Goal: Task Accomplishment & Management: Use online tool/utility

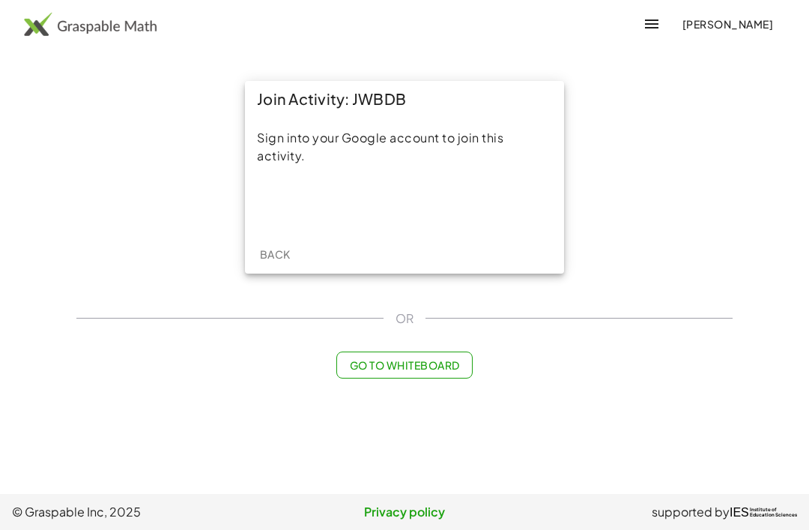
click at [239, 204] on div "Sign in with Google. Opens in new tab" at bounding box center [405, 203] width 138 height 33
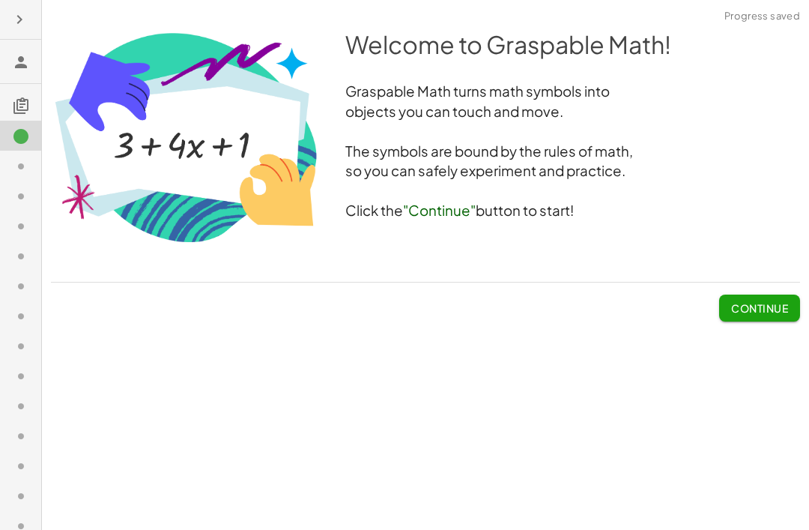
click at [239, 303] on span "Continue" at bounding box center [759, 307] width 57 height 13
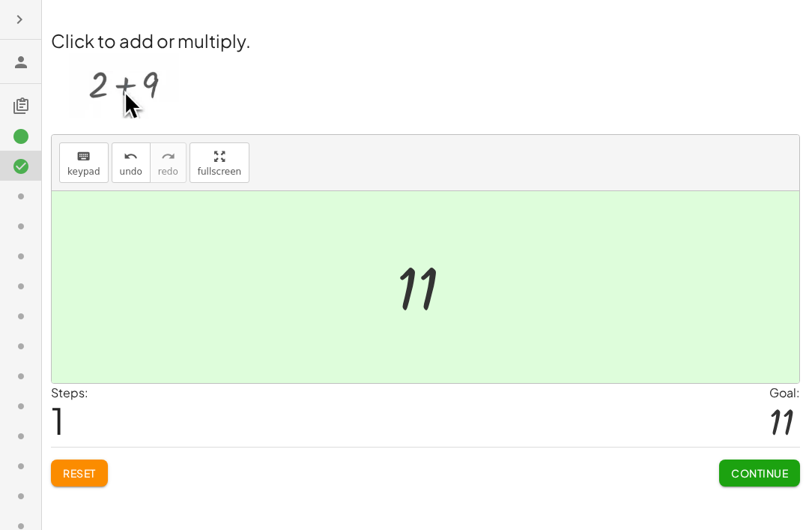
click at [239, 464] on button "Continue" at bounding box center [759, 472] width 81 height 27
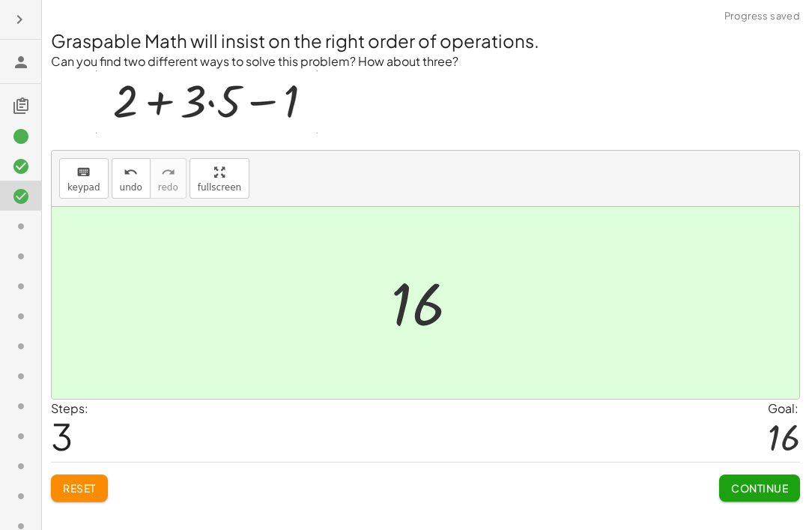
click at [239, 471] on span "Continue" at bounding box center [759, 487] width 57 height 13
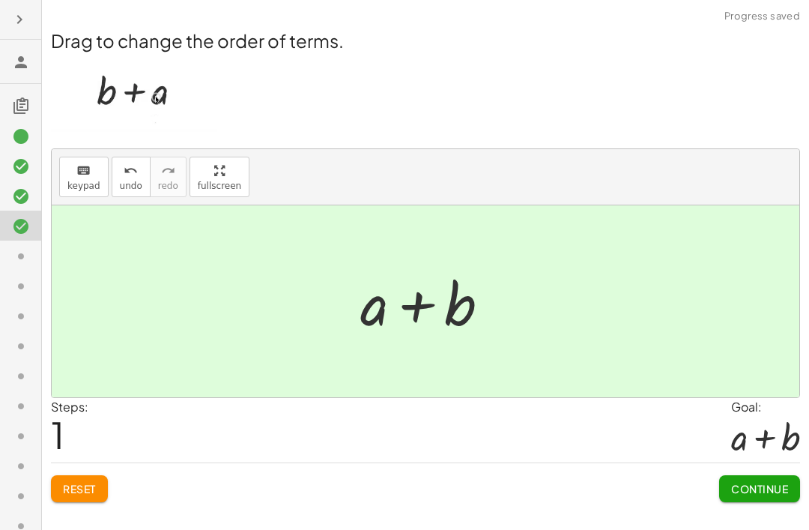
click at [239, 471] on span "Continue" at bounding box center [759, 488] width 57 height 13
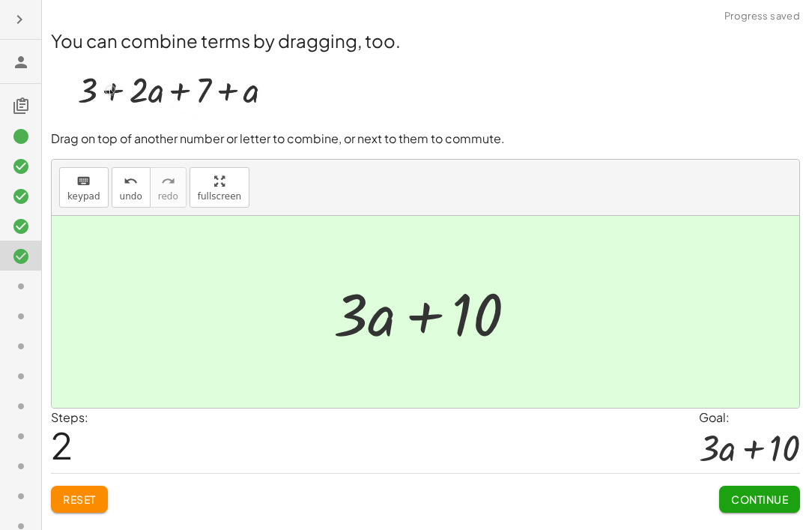
click at [239, 471] on span "Continue" at bounding box center [759, 498] width 57 height 13
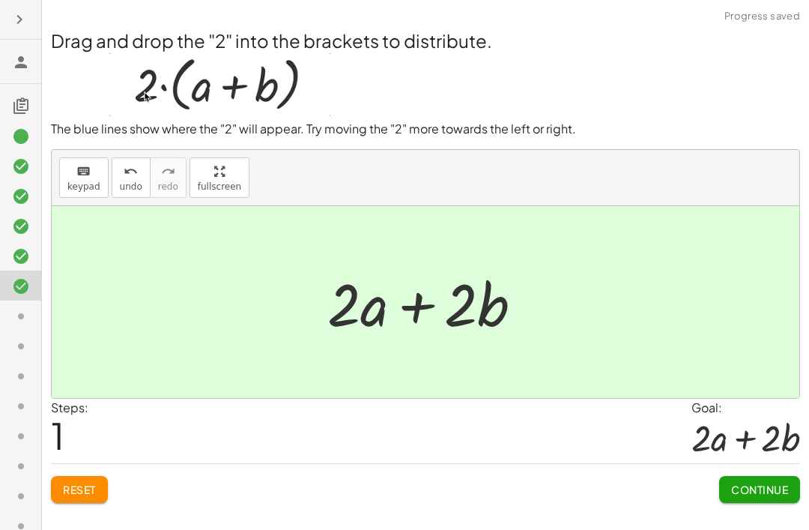
click at [239, 471] on span "Continue" at bounding box center [759, 488] width 57 height 13
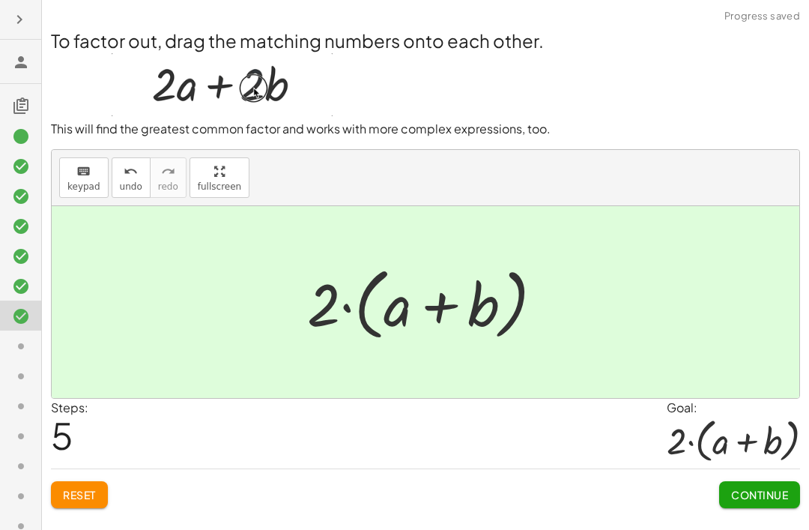
click at [239, 471] on span "Continue" at bounding box center [759, 494] width 57 height 13
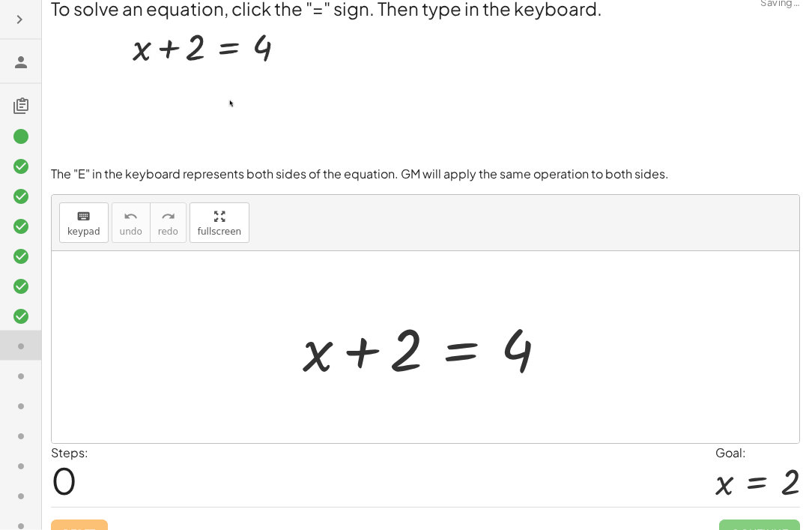
scroll to position [48, 0]
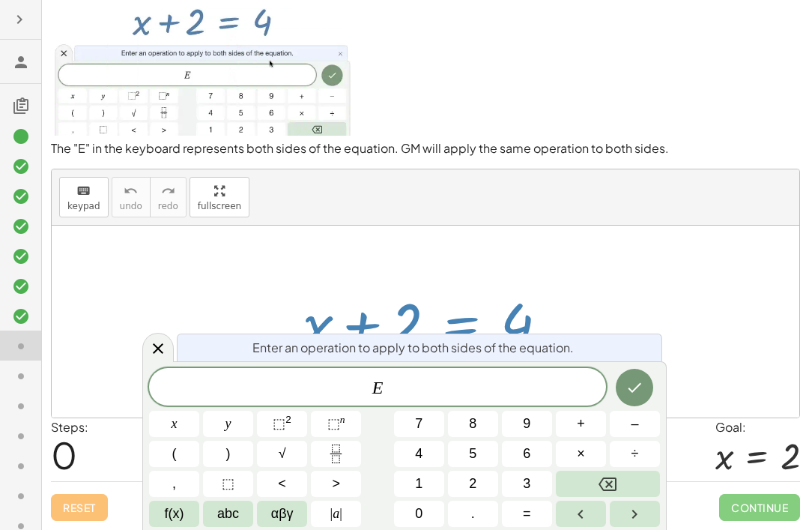
click at [239, 381] on span "E" at bounding box center [377, 388] width 457 height 21
click at [239, 471] on icon "Backspace" at bounding box center [607, 484] width 18 height 18
click at [239, 471] on button "2" at bounding box center [473, 483] width 50 height 26
click at [239, 391] on icon "Done" at bounding box center [634, 388] width 13 height 10
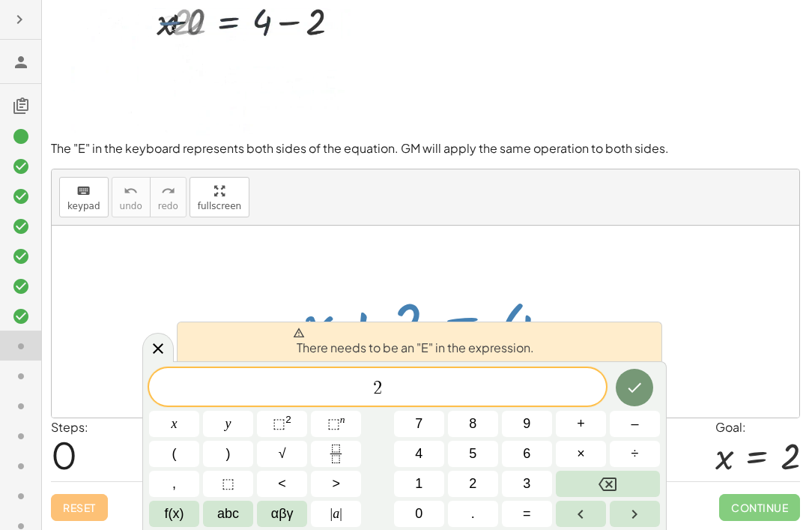
click at [239, 471] on button "Backspace" at bounding box center [608, 483] width 104 height 26
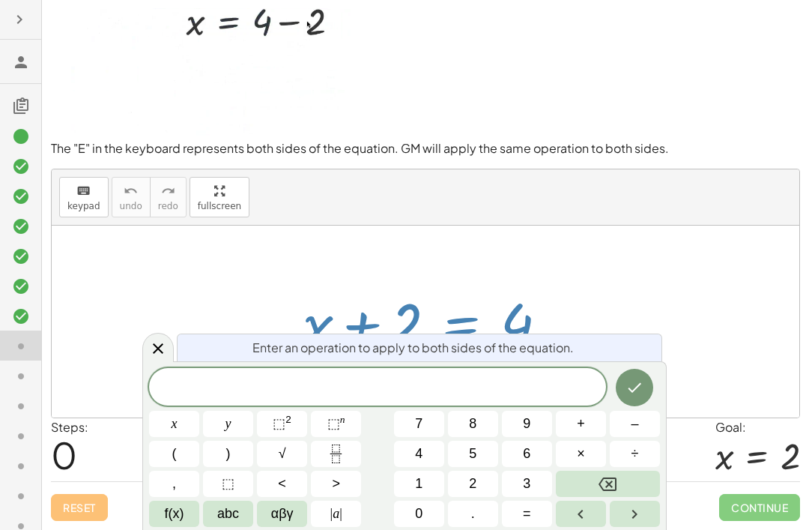
click at [239, 471] on icon "Backspace" at bounding box center [607, 484] width 18 height 18
click at [239, 471] on button "Right arrow" at bounding box center [635, 513] width 50 height 26
click at [239, 471] on button "Left arrow" at bounding box center [581, 513] width 50 height 26
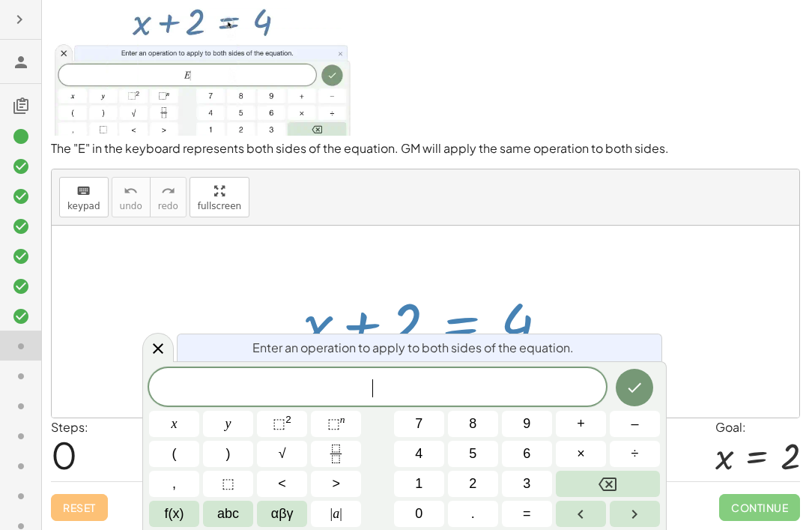
click at [239, 471] on button "Left arrow" at bounding box center [581, 513] width 50 height 26
click at [239, 471] on icon "Left arrow" at bounding box center [581, 514] width 18 height 18
click at [239, 471] on icon "Right arrow" at bounding box center [634, 514] width 18 height 18
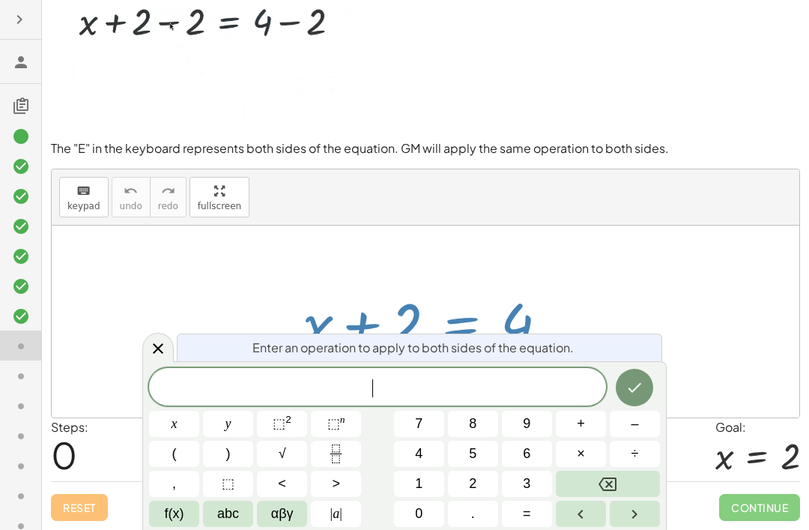
click at [239, 471] on button "Right arrow" at bounding box center [635, 513] width 50 height 26
click at [234, 471] on span "abc" at bounding box center [228, 513] width 22 height 20
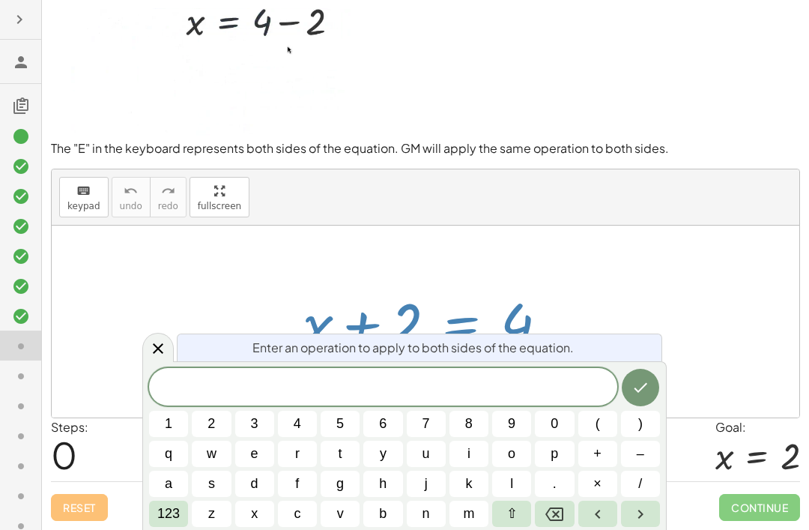
click at [239, 471] on button "⇧" at bounding box center [511, 513] width 39 height 26
click at [239, 449] on span "e" at bounding box center [254, 453] width 9 height 20
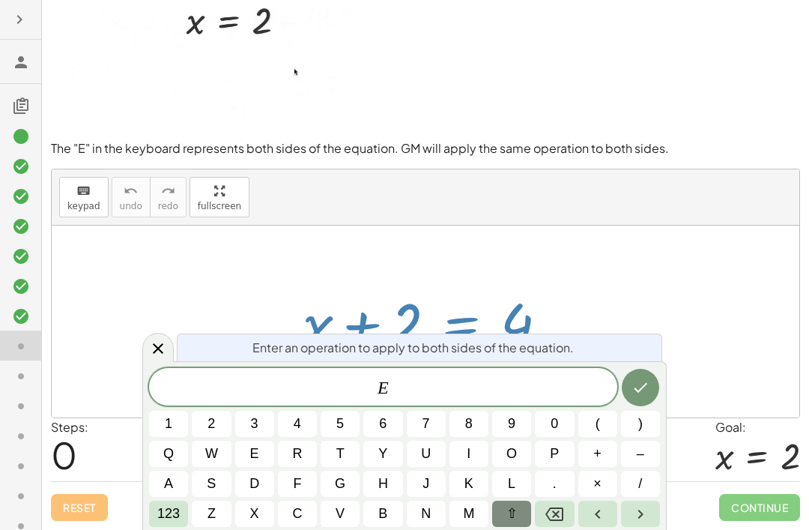
click at [172, 471] on span "123" at bounding box center [168, 513] width 22 height 20
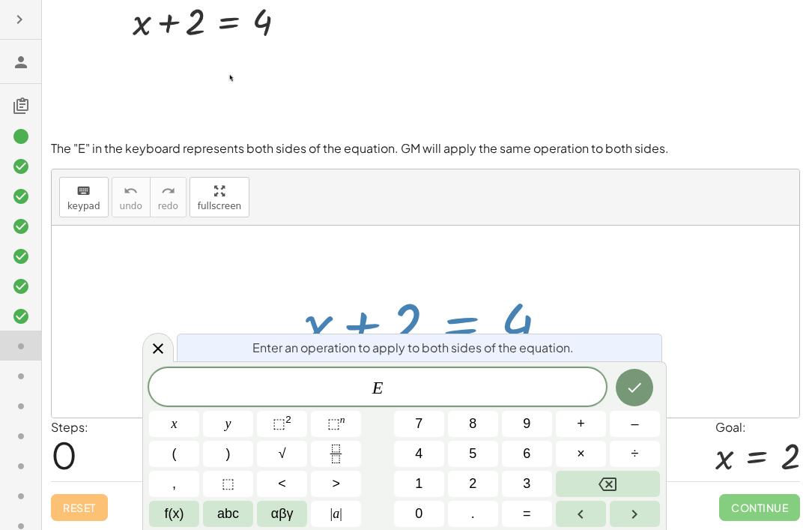
click at [239, 429] on button "–" at bounding box center [635, 423] width 50 height 26
click at [239, 471] on button "2" at bounding box center [473, 483] width 50 height 26
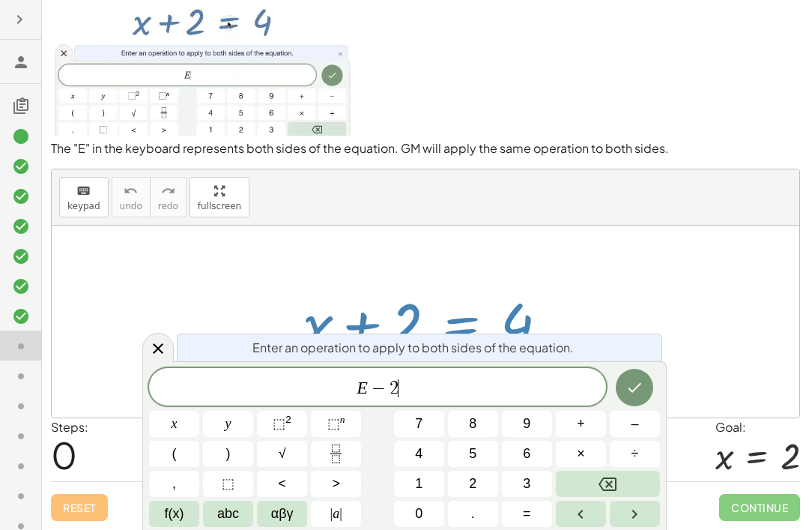
click at [239, 380] on icon "Done" at bounding box center [634, 387] width 18 height 18
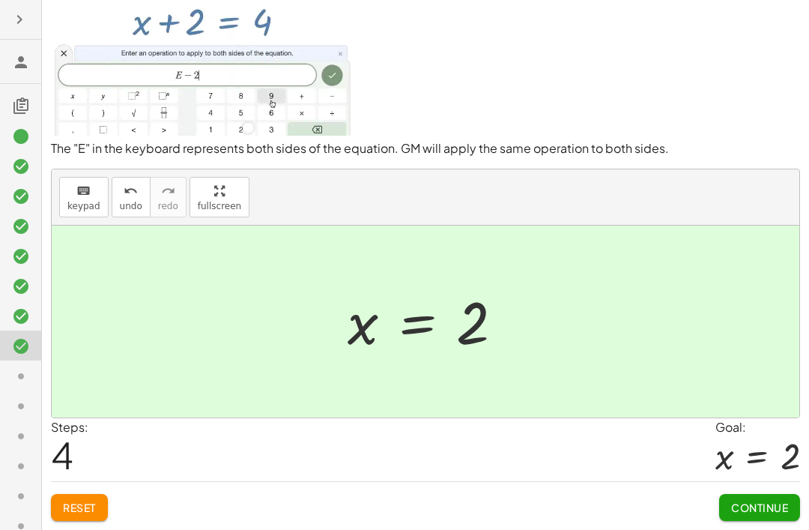
click at [239, 471] on button "Continue" at bounding box center [759, 507] width 81 height 27
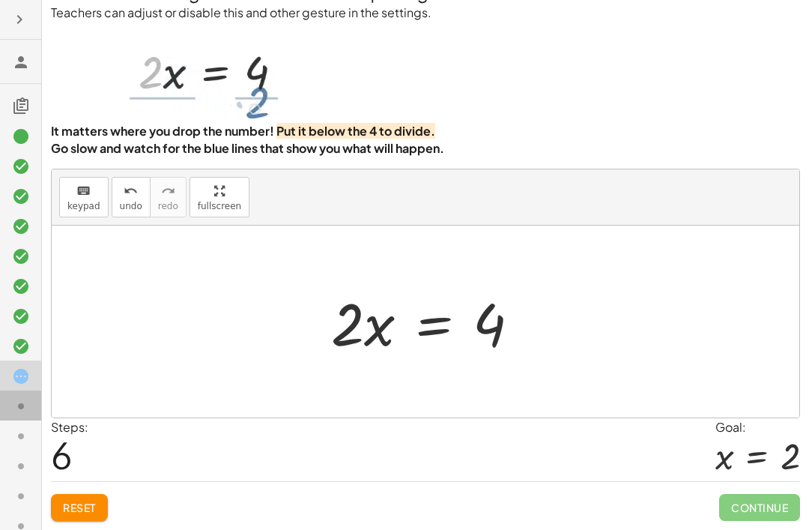
click at [19, 406] on icon at bounding box center [21, 406] width 18 height 18
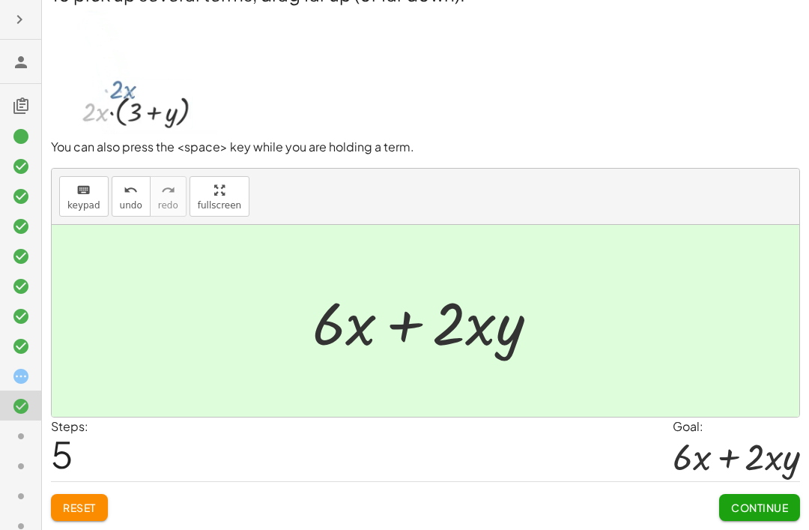
click at [239, 471] on span "Continue" at bounding box center [759, 506] width 57 height 13
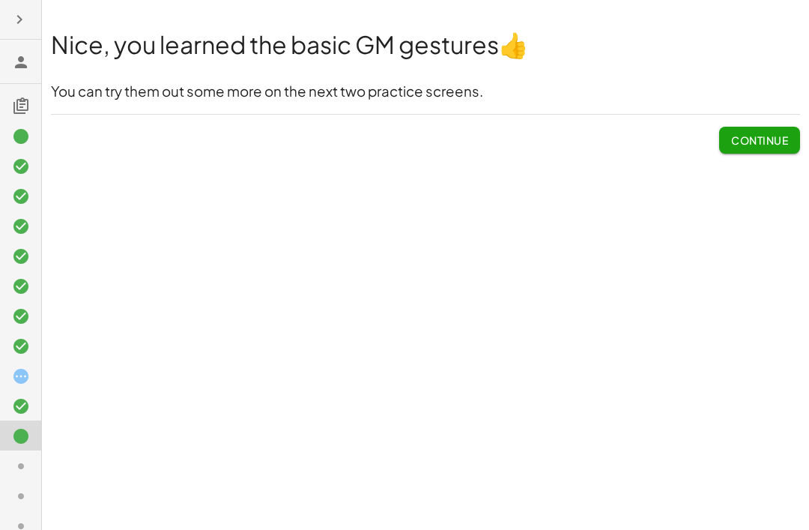
click at [239, 133] on span "Continue" at bounding box center [759, 139] width 57 height 13
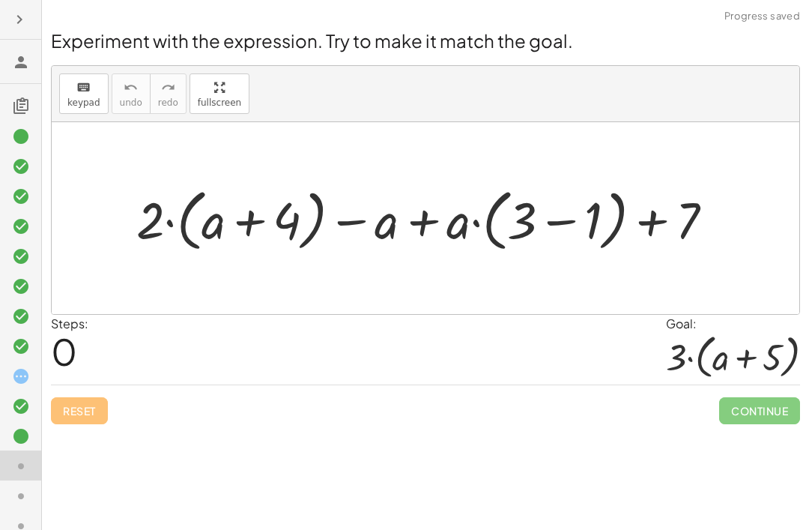
scroll to position [0, 0]
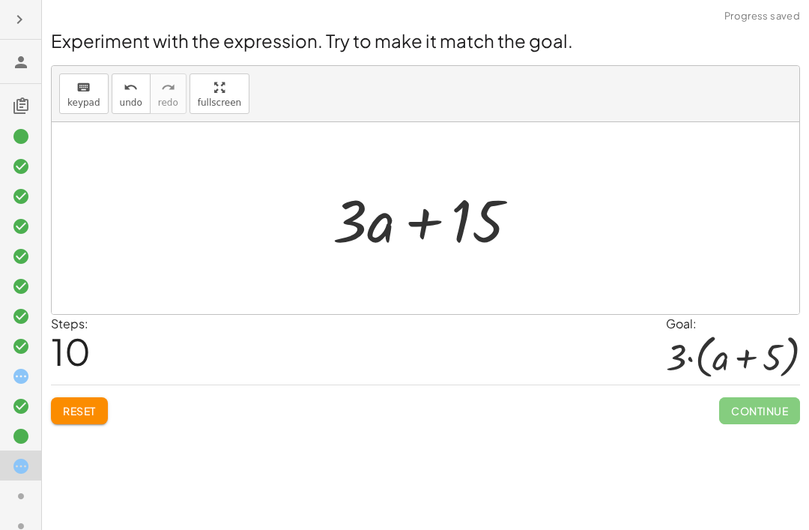
click at [93, 415] on span "Reset" at bounding box center [79, 410] width 33 height 13
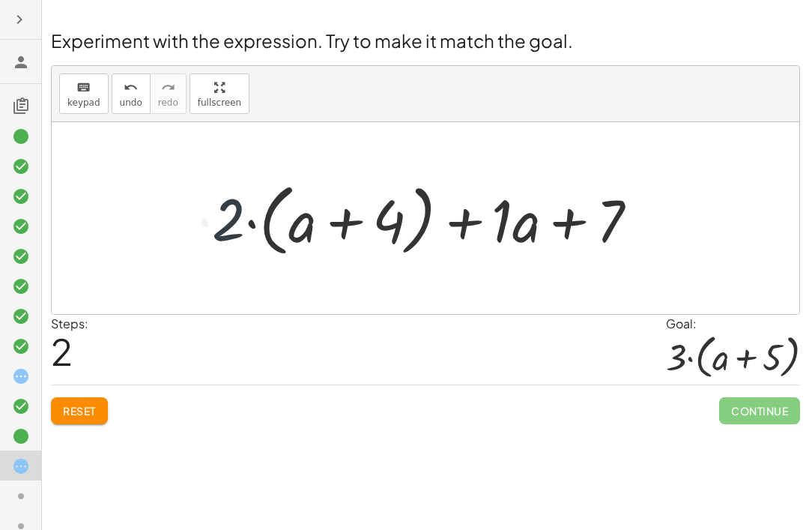
click at [92, 410] on span "Reset" at bounding box center [79, 410] width 33 height 13
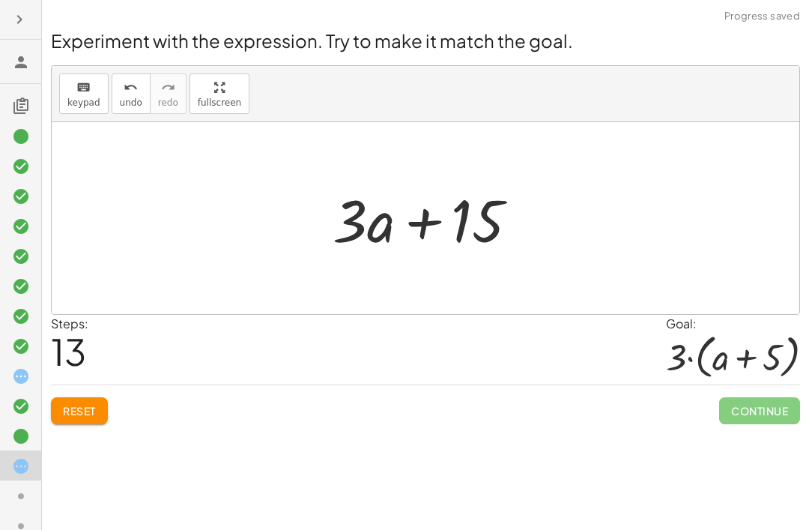
click at [93, 409] on span "Reset" at bounding box center [79, 410] width 33 height 13
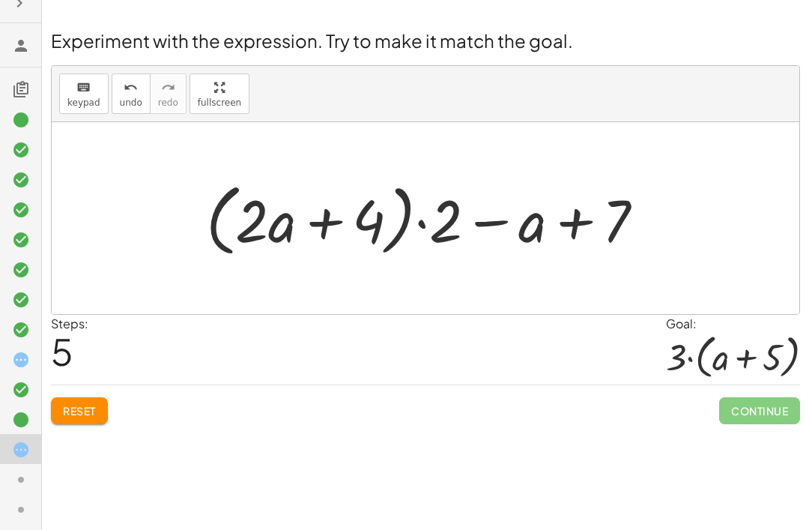
scroll to position [48, 0]
click at [27, 374] on div at bounding box center [20, 389] width 41 height 30
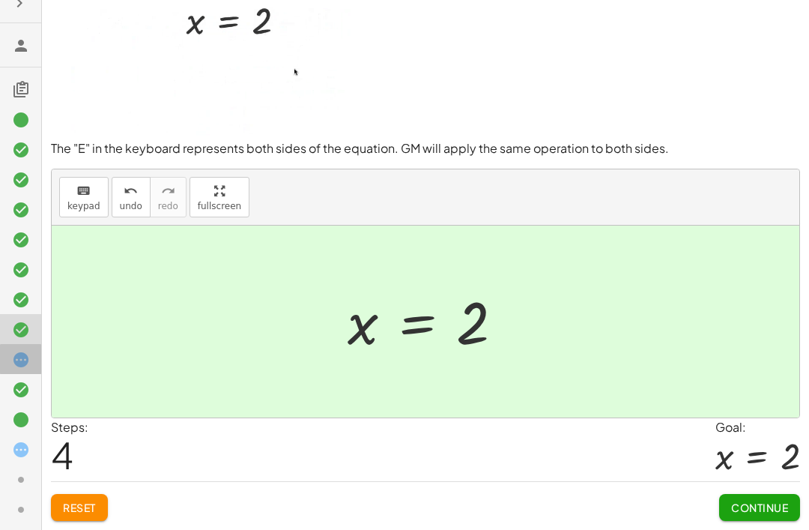
click at [19, 351] on icon at bounding box center [21, 360] width 18 height 18
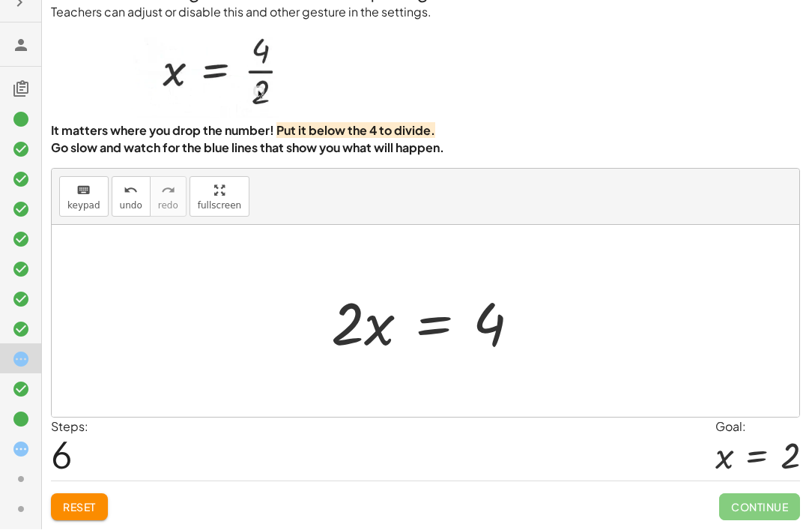
click at [89, 471] on span "Reset" at bounding box center [79, 506] width 33 height 13
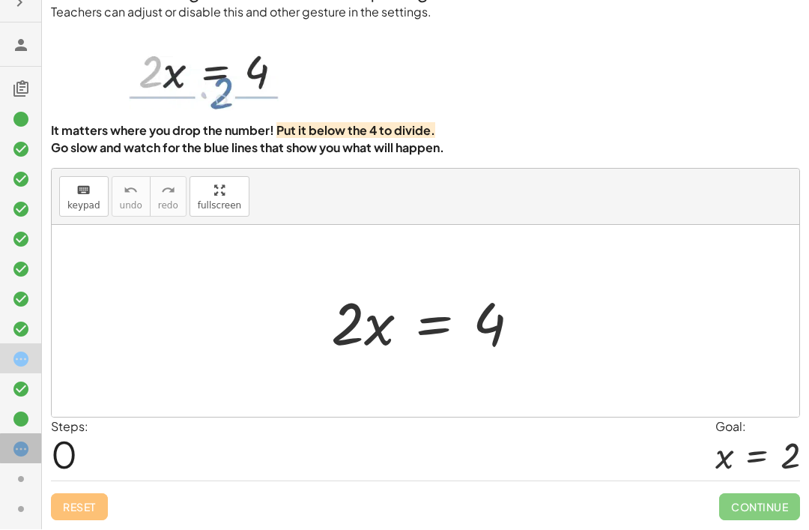
click at [25, 443] on icon at bounding box center [21, 449] width 18 height 18
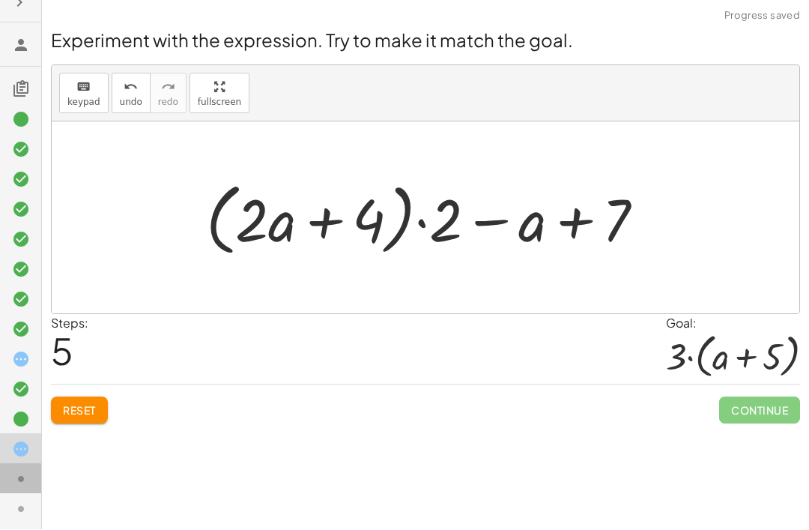
click at [26, 471] on icon at bounding box center [21, 479] width 18 height 18
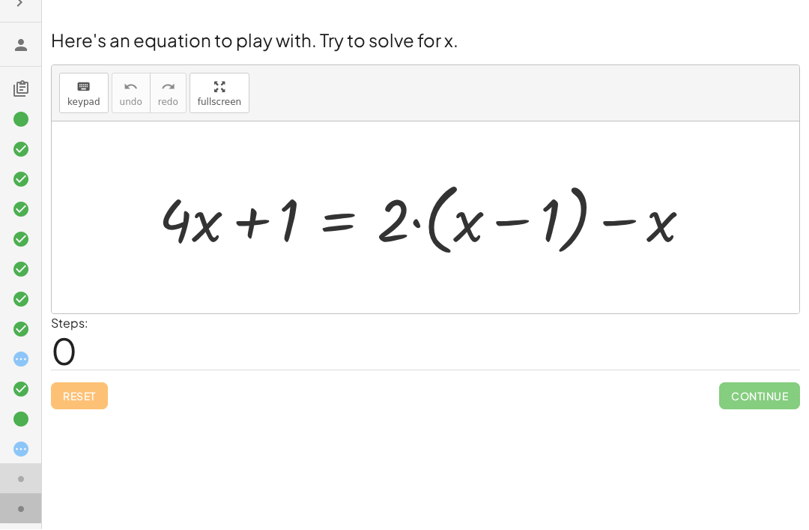
click at [22, 471] on icon at bounding box center [21, 509] width 18 height 18
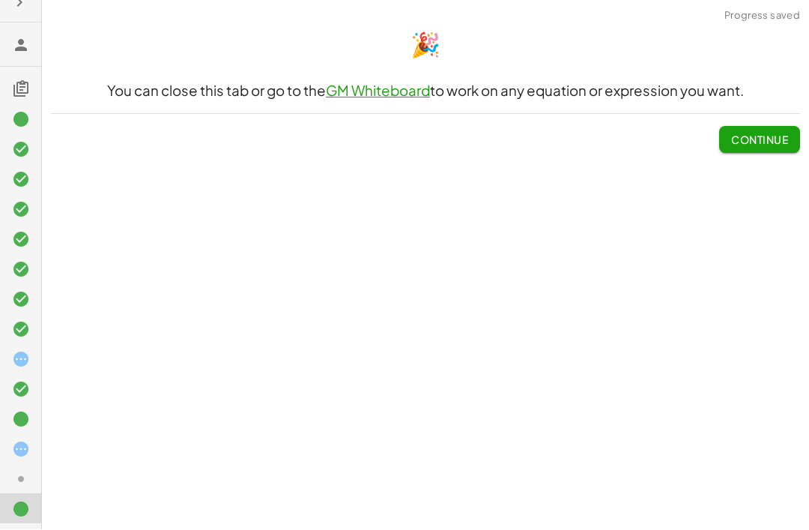
click at [25, 471] on icon at bounding box center [21, 479] width 18 height 18
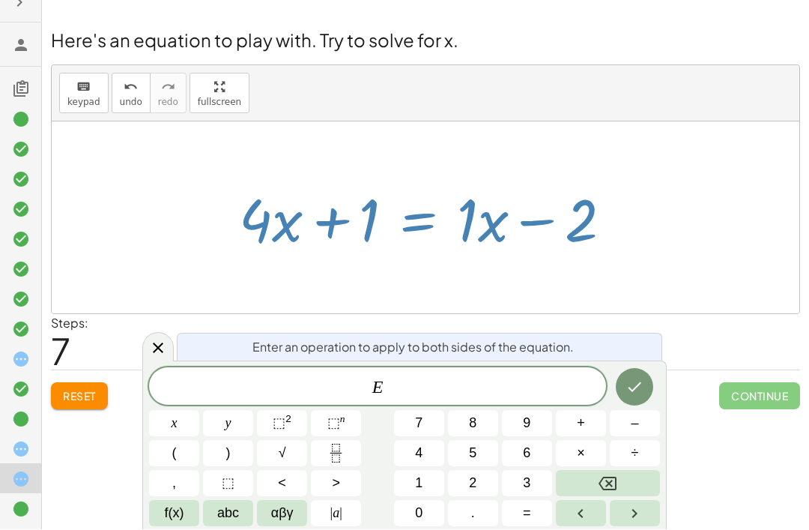
click at [152, 348] on icon at bounding box center [158, 348] width 18 height 18
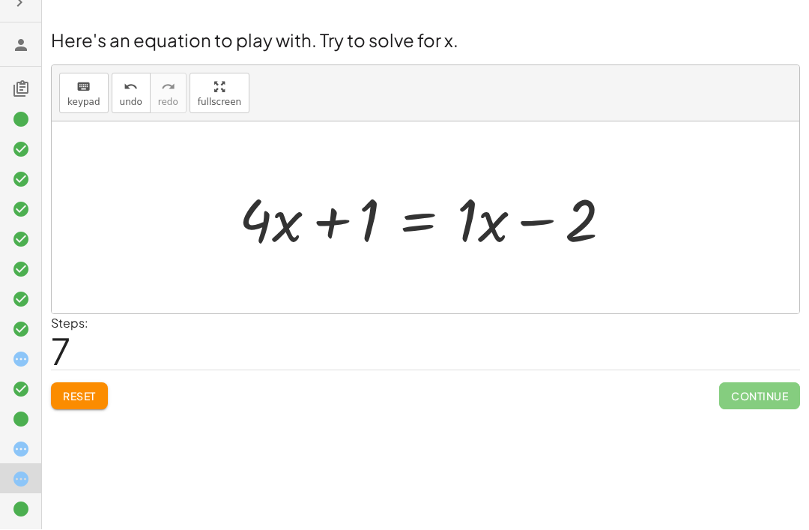
click at [25, 358] on icon at bounding box center [21, 360] width 18 height 18
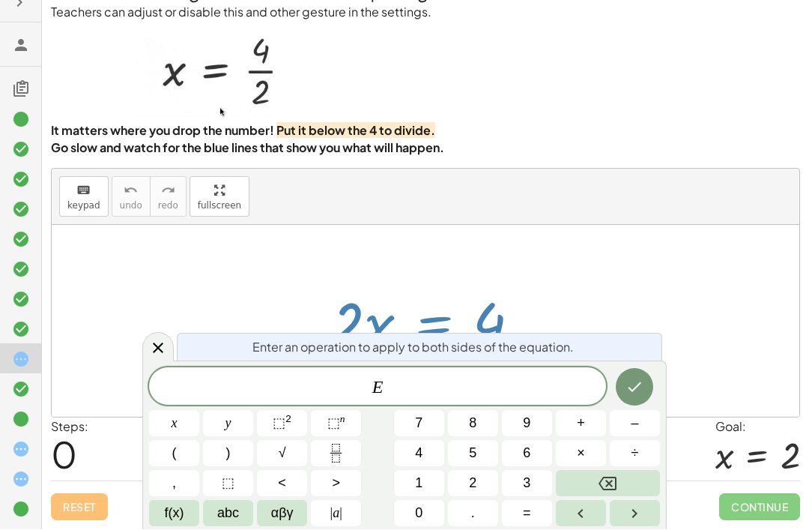
click at [239, 471] on span "=" at bounding box center [527, 513] width 8 height 20
click at [239, 451] on icon "Fraction" at bounding box center [336, 453] width 19 height 19
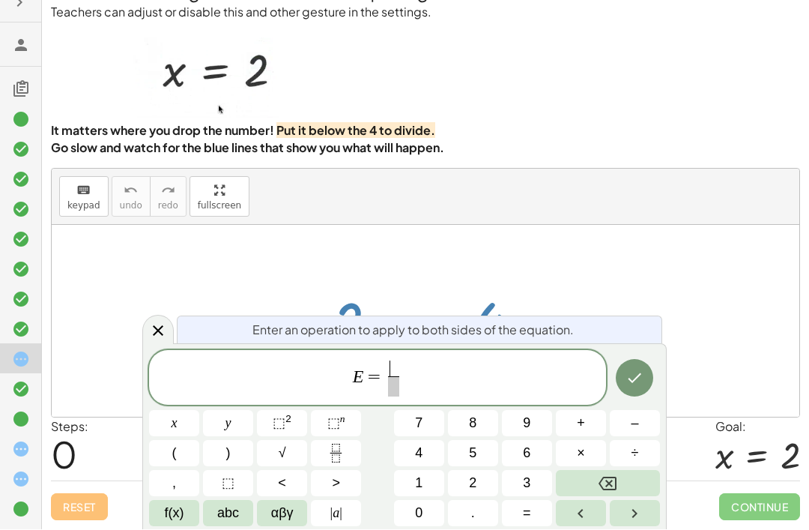
click at [239, 375] on icon "Done" at bounding box center [634, 378] width 18 height 18
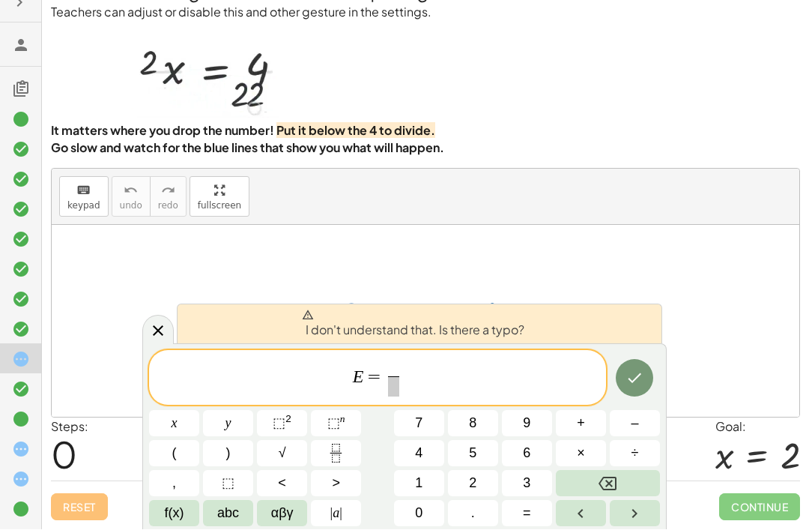
click at [165, 321] on div at bounding box center [157, 329] width 31 height 29
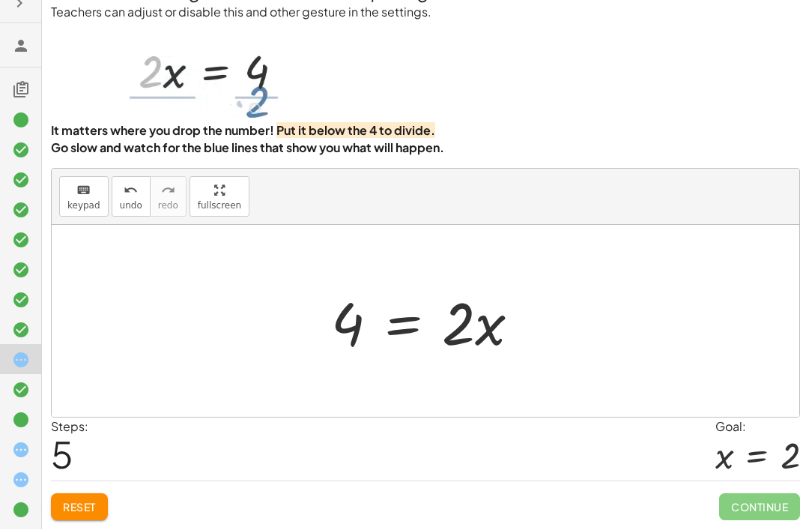
click at [89, 471] on span "Reset" at bounding box center [79, 506] width 33 height 13
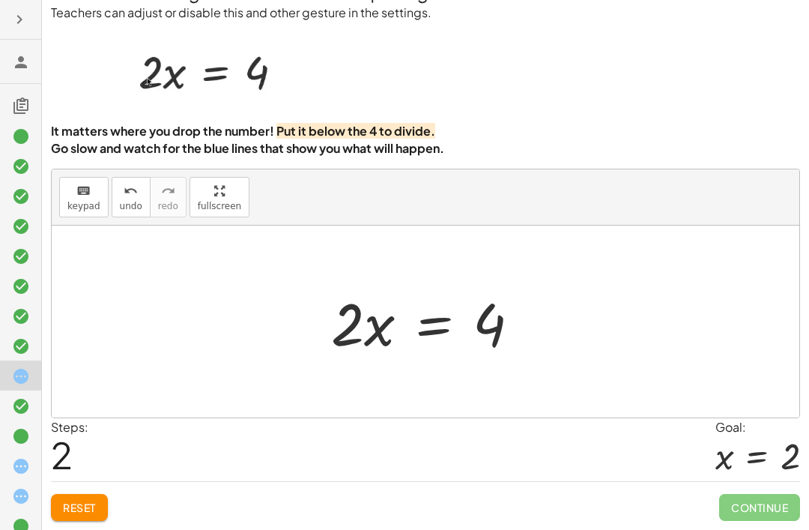
click at [80, 471] on span "Reset" at bounding box center [79, 506] width 33 height 13
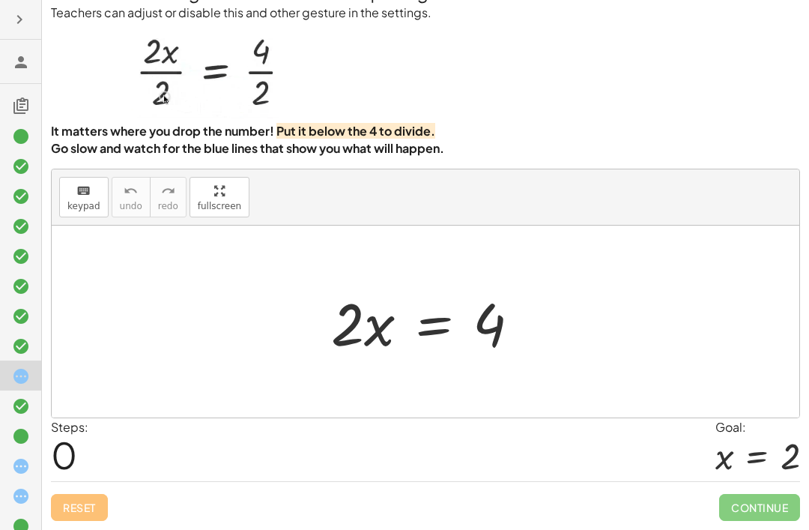
click at [25, 469] on icon at bounding box center [21, 466] width 18 height 18
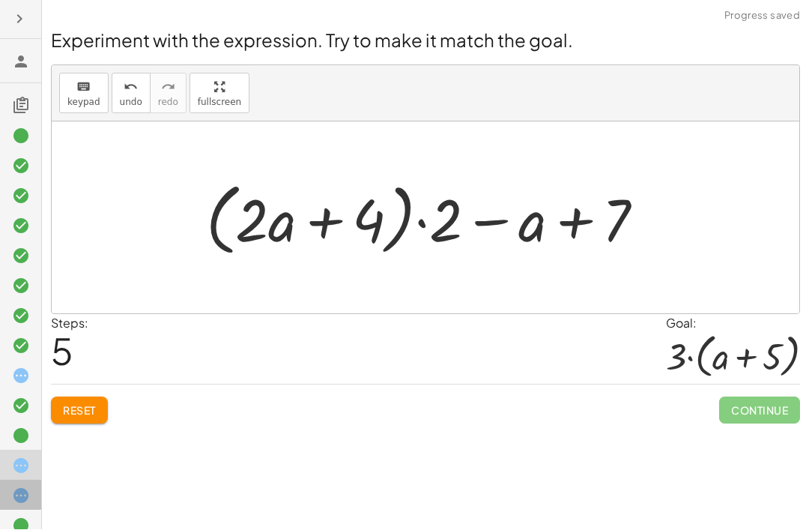
click at [16, 471] on icon at bounding box center [21, 496] width 18 height 18
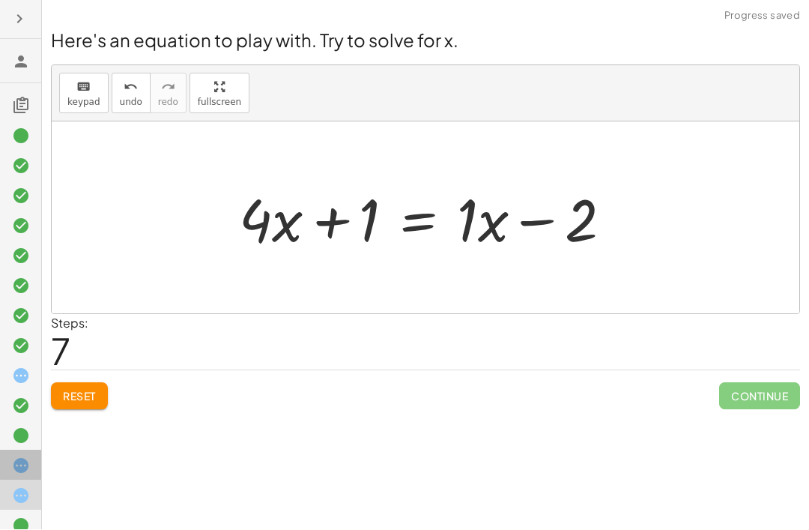
click at [17, 471] on icon at bounding box center [21, 466] width 18 height 18
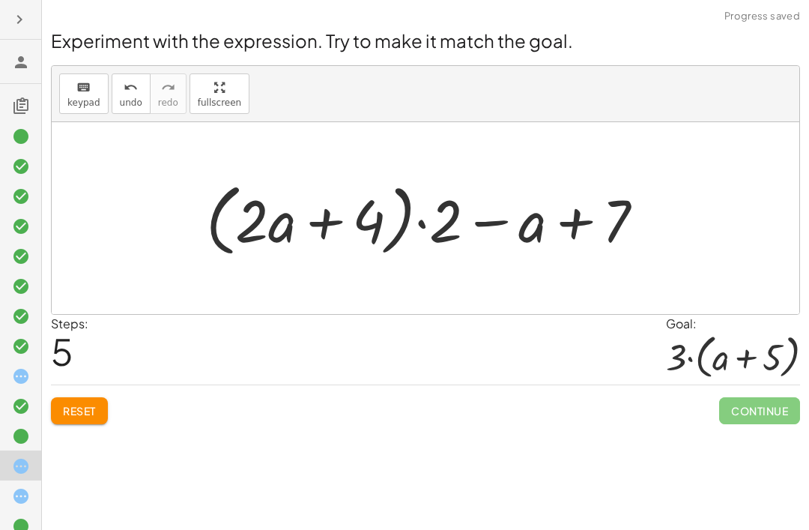
scroll to position [0, 0]
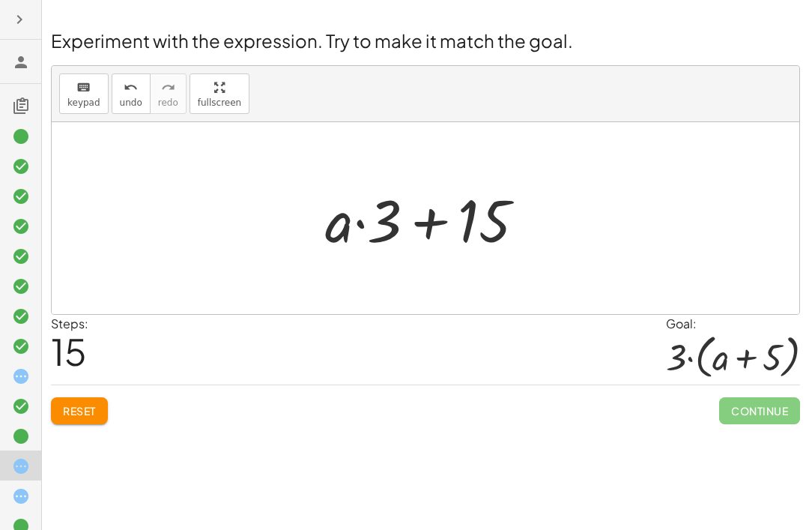
click at [93, 421] on button "Reset" at bounding box center [79, 410] width 57 height 27
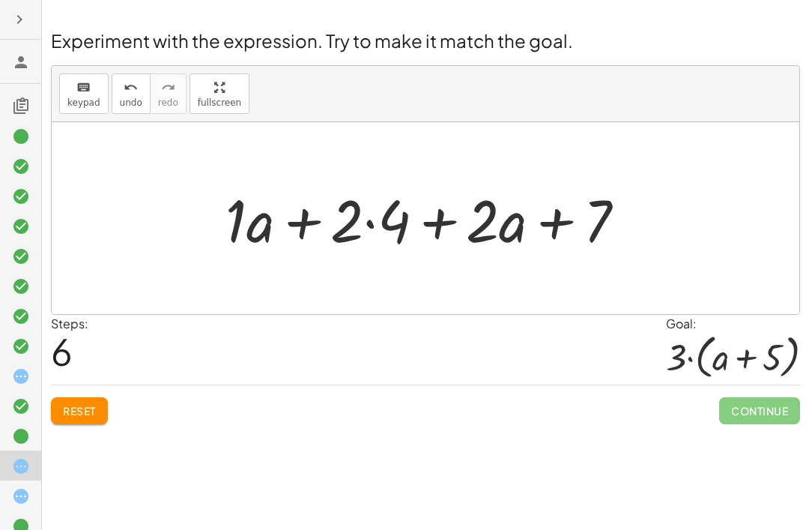
click at [27, 471] on icon at bounding box center [21, 496] width 18 height 18
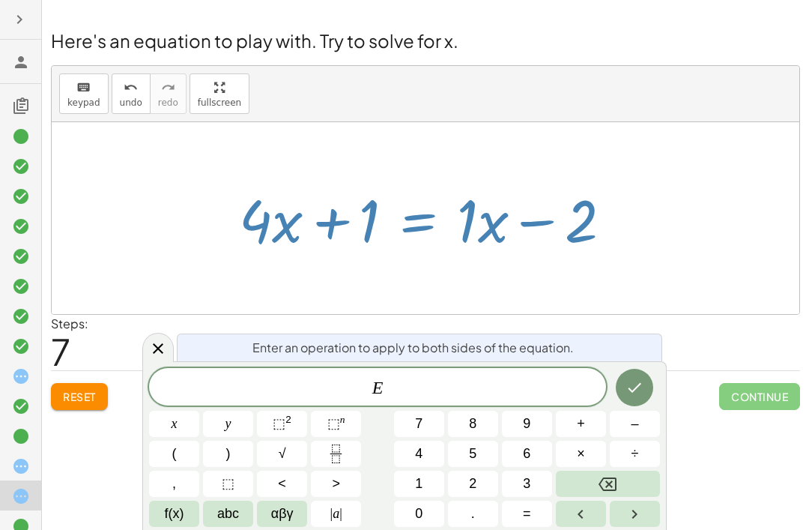
click at [239, 471] on span "=" at bounding box center [527, 513] width 8 height 20
click at [239, 443] on button "5" at bounding box center [473, 453] width 50 height 26
click at [239, 371] on button "Done" at bounding box center [634, 387] width 37 height 37
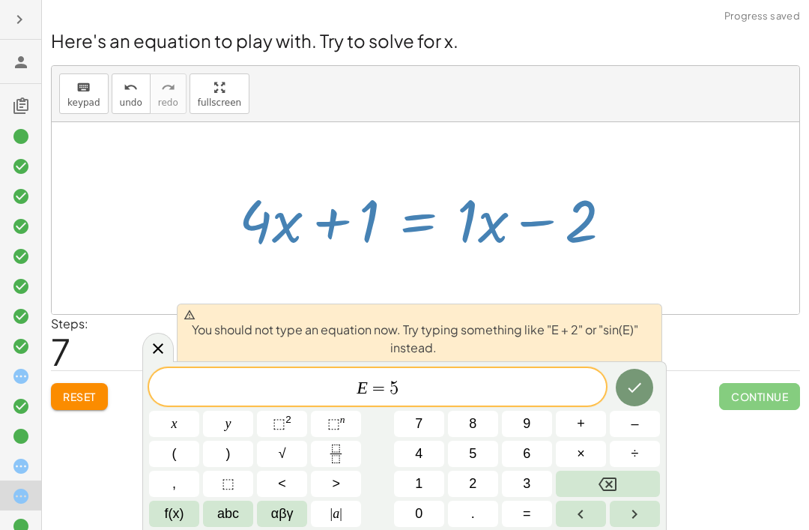
click at [239, 464] on button "÷" at bounding box center [635, 453] width 50 height 26
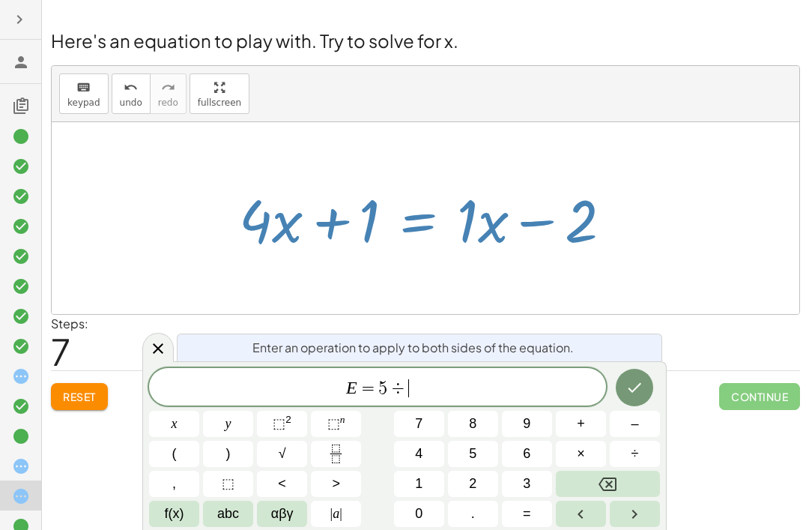
click at [239, 471] on button "Backspace" at bounding box center [608, 483] width 104 height 26
click at [239, 471] on button "1" at bounding box center [419, 483] width 50 height 26
click at [239, 375] on button "Done" at bounding box center [634, 387] width 37 height 37
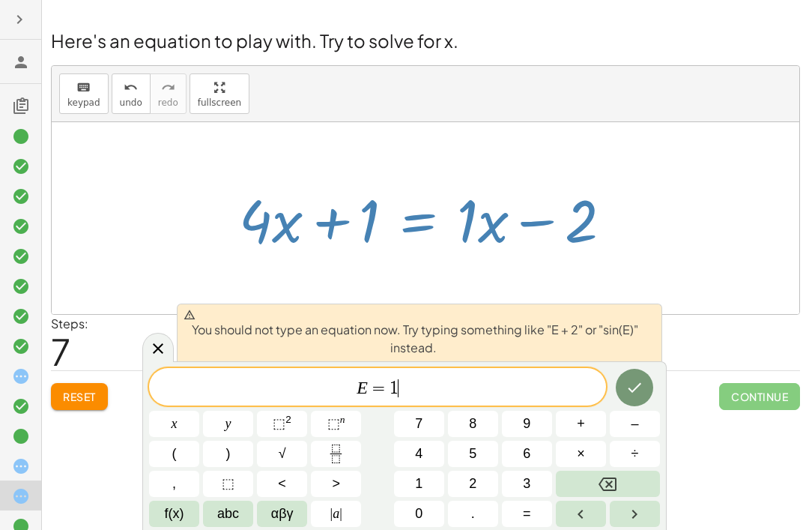
click at [239, 471] on button "Backspace" at bounding box center [608, 483] width 104 height 26
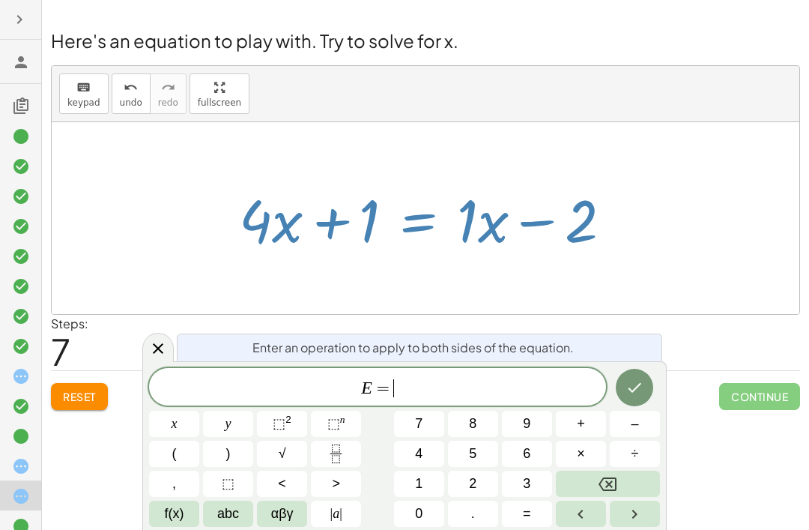
click at [239, 471] on span "2" at bounding box center [472, 483] width 7 height 20
click at [239, 376] on button "Done" at bounding box center [634, 387] width 37 height 37
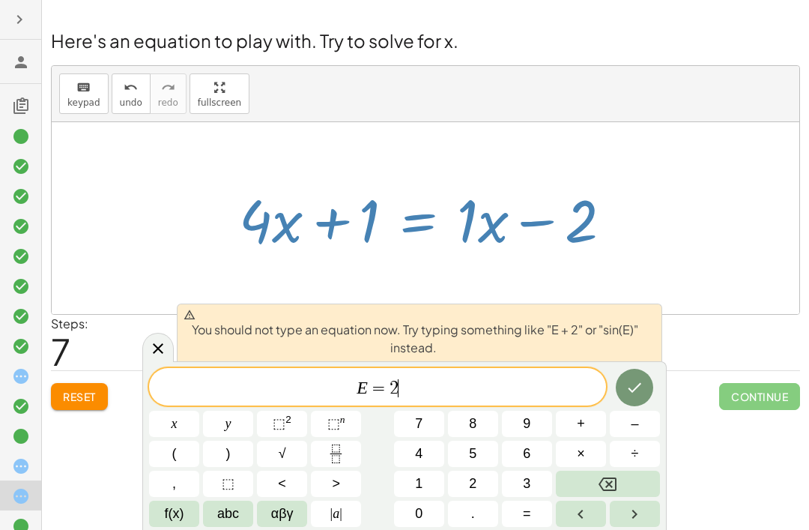
click at [239, 464] on button "×" at bounding box center [581, 453] width 50 height 26
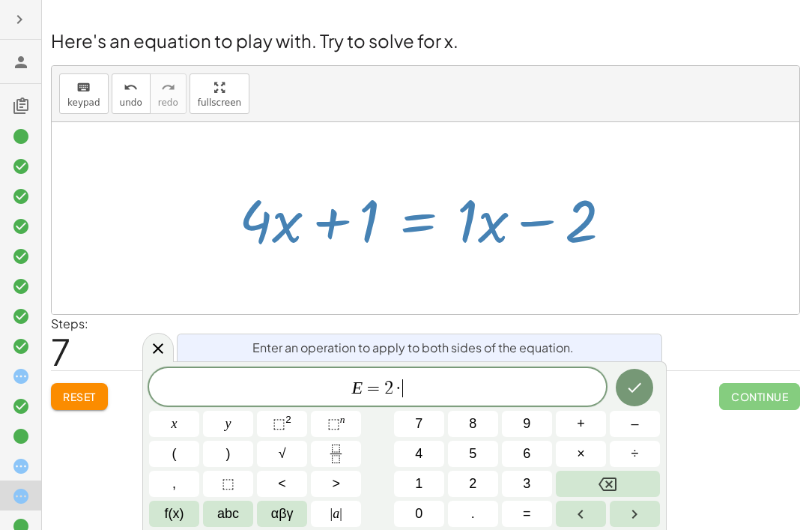
click at [239, 471] on span "3" at bounding box center [526, 483] width 7 height 20
click at [239, 382] on icon "Done" at bounding box center [634, 387] width 18 height 18
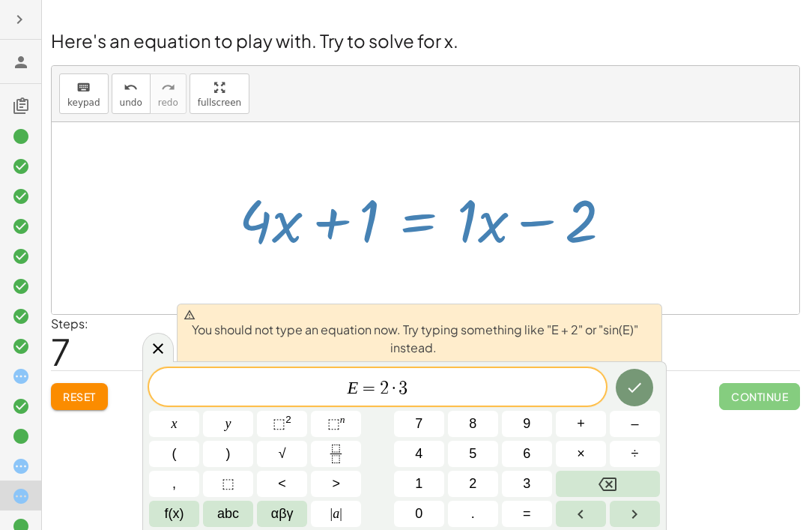
click at [239, 457] on button "×" at bounding box center [581, 453] width 50 height 26
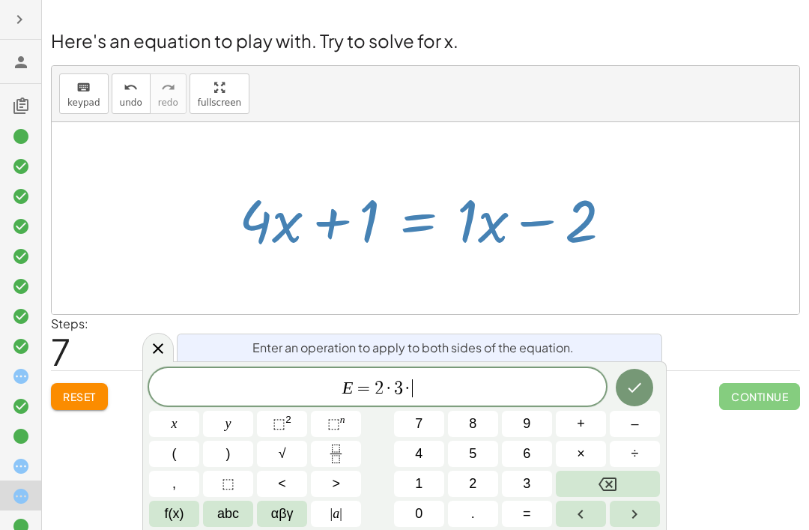
click at [239, 450] on button "4" at bounding box center [419, 453] width 50 height 26
click at [239, 471] on button "Backspace" at bounding box center [608, 483] width 104 height 26
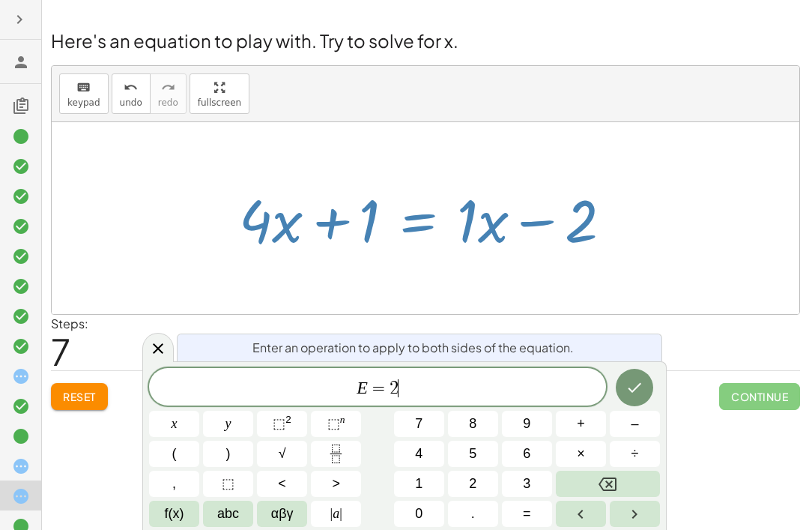
click at [239, 471] on button "Backspace" at bounding box center [608, 483] width 104 height 26
click at [239, 443] on button "4" at bounding box center [419, 453] width 50 height 26
click at [239, 384] on icon "Done" at bounding box center [634, 387] width 18 height 18
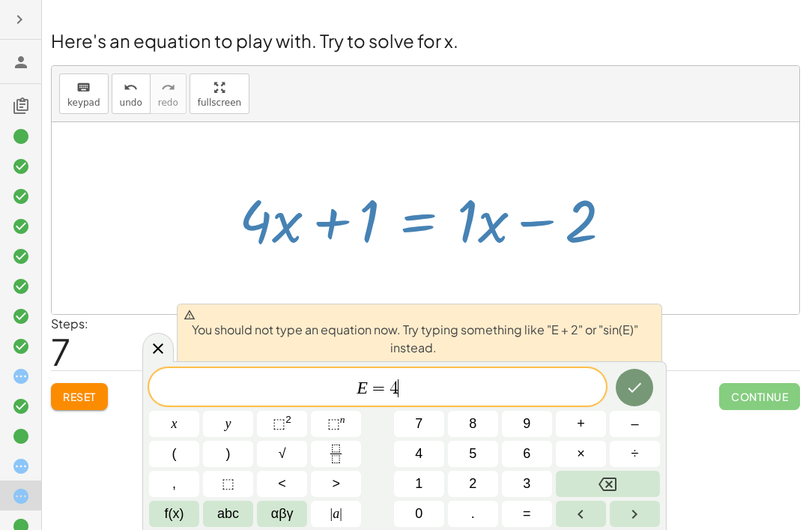
click at [239, 471] on button "Backspace" at bounding box center [608, 483] width 104 height 26
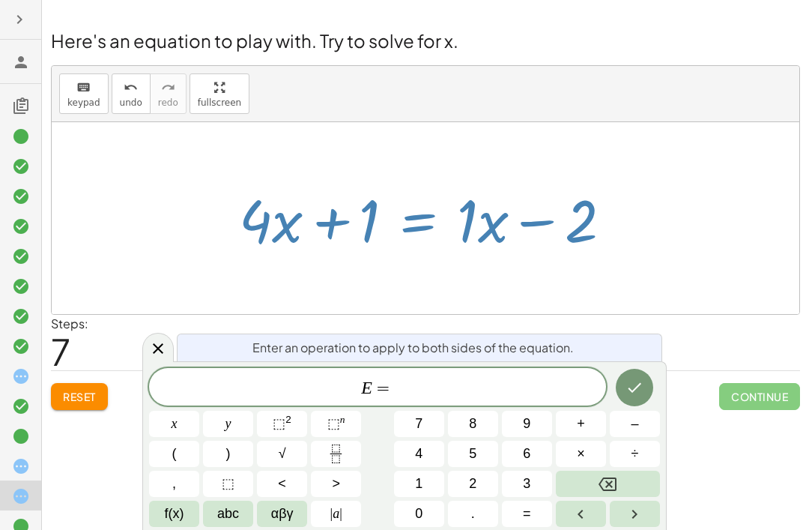
click at [239, 449] on span "5" at bounding box center [472, 453] width 7 height 20
click at [239, 387] on icon "Done" at bounding box center [634, 387] width 18 height 18
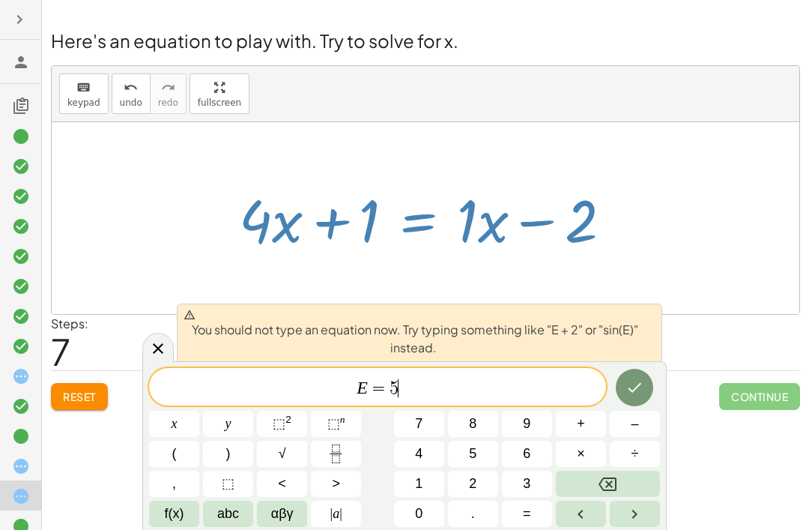
click at [239, 471] on button "Backspace" at bounding box center [608, 483] width 104 height 26
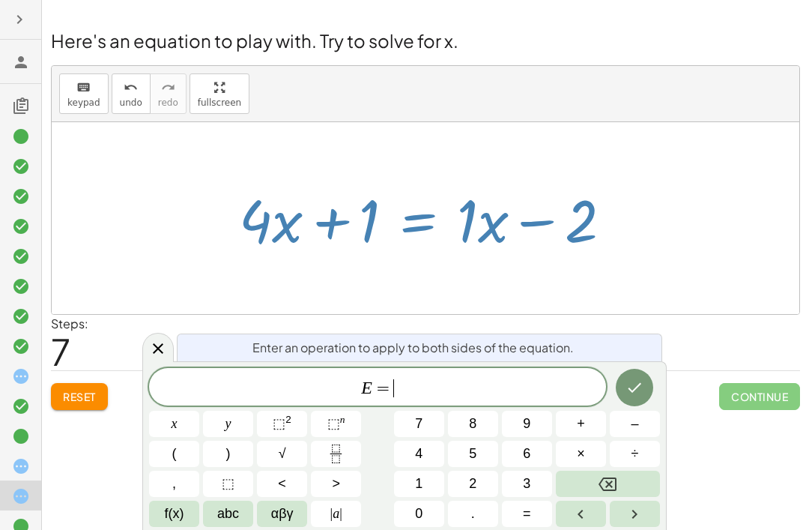
click at [239, 447] on button "6" at bounding box center [527, 453] width 50 height 26
click at [239, 381] on icon "Done" at bounding box center [634, 387] width 18 height 18
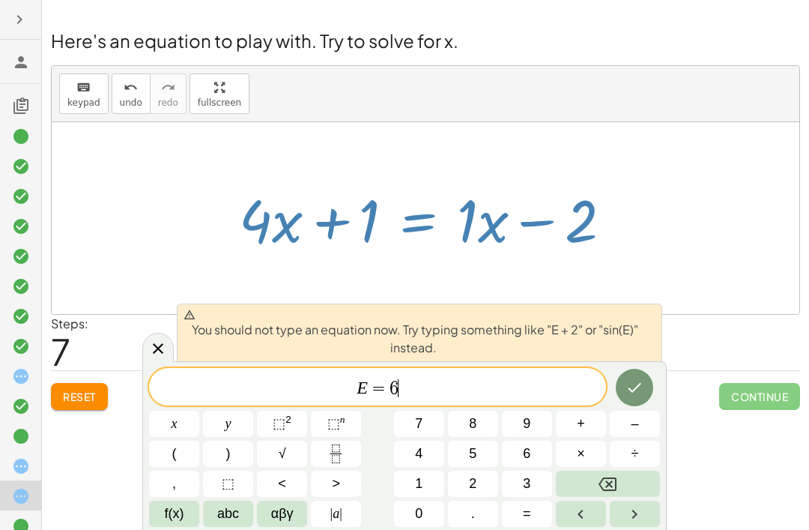
click at [239, 471] on button "Backspace" at bounding box center [608, 483] width 104 height 26
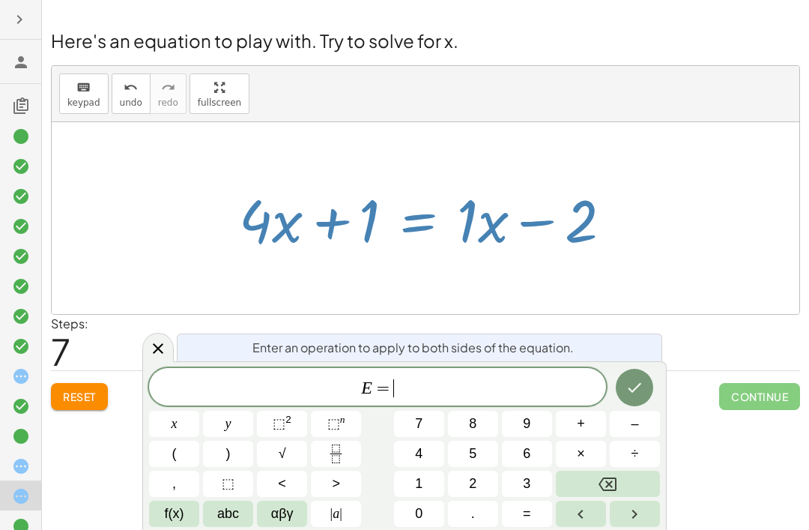
click at [239, 412] on button "7" at bounding box center [419, 423] width 50 height 26
click at [239, 471] on button "Backspace" at bounding box center [608, 483] width 104 height 26
click at [239, 419] on span "7" at bounding box center [418, 423] width 7 height 20
click at [239, 385] on icon "Done" at bounding box center [634, 387] width 18 height 18
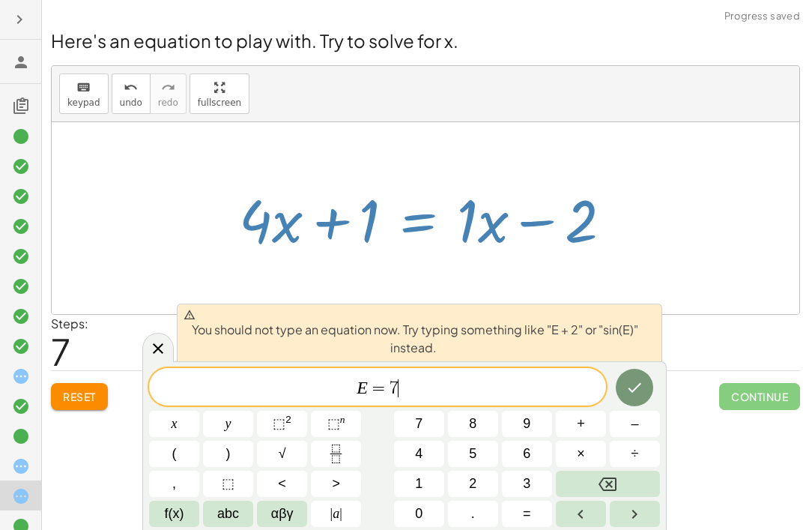
click at [239, 471] on button "Backspace" at bounding box center [608, 483] width 104 height 26
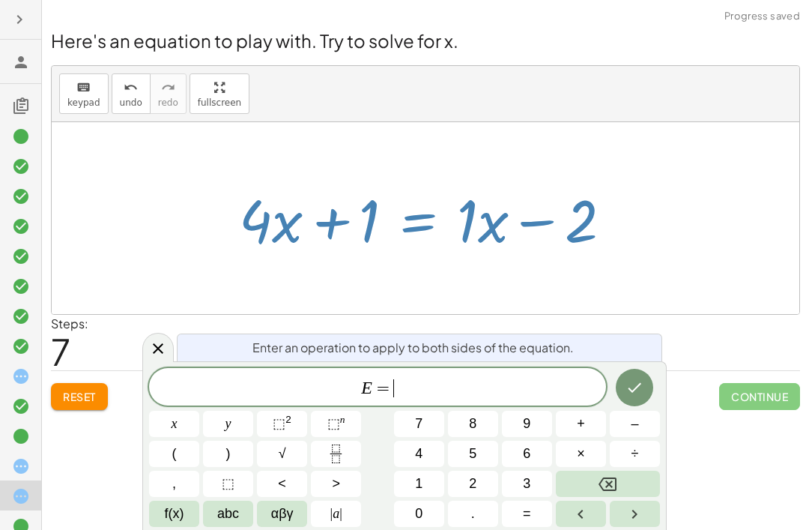
click at [239, 416] on button "8" at bounding box center [473, 423] width 50 height 26
click at [239, 375] on button "Done" at bounding box center [634, 387] width 37 height 37
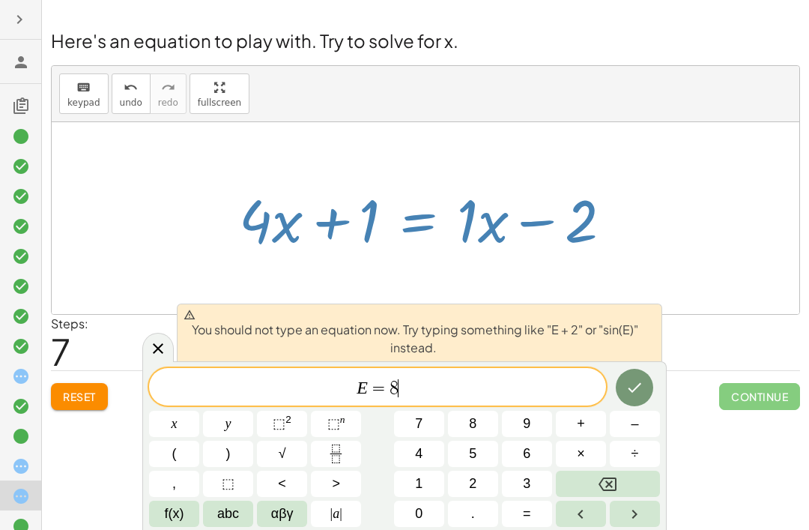
click at [239, 465] on button "÷" at bounding box center [635, 453] width 50 height 26
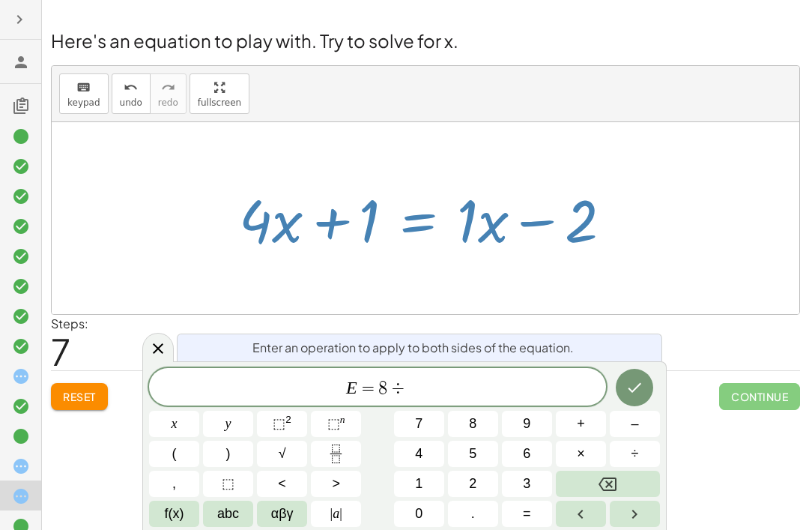
click at [239, 471] on icon "Backspace" at bounding box center [607, 483] width 18 height 13
click at [239, 471] on button "Backspace" at bounding box center [608, 483] width 104 height 26
click at [239, 422] on span "+" at bounding box center [581, 423] width 8 height 20
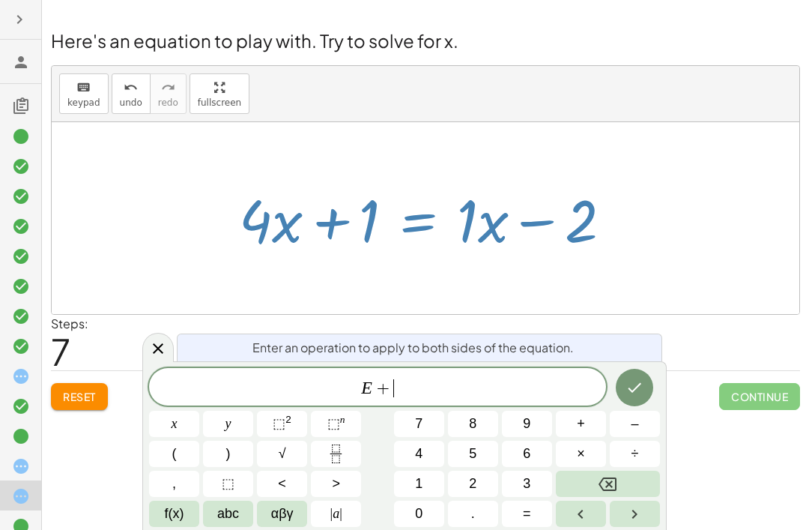
click at [239, 471] on button "1" at bounding box center [419, 483] width 50 height 26
click at [239, 380] on icon "Done" at bounding box center [634, 387] width 18 height 18
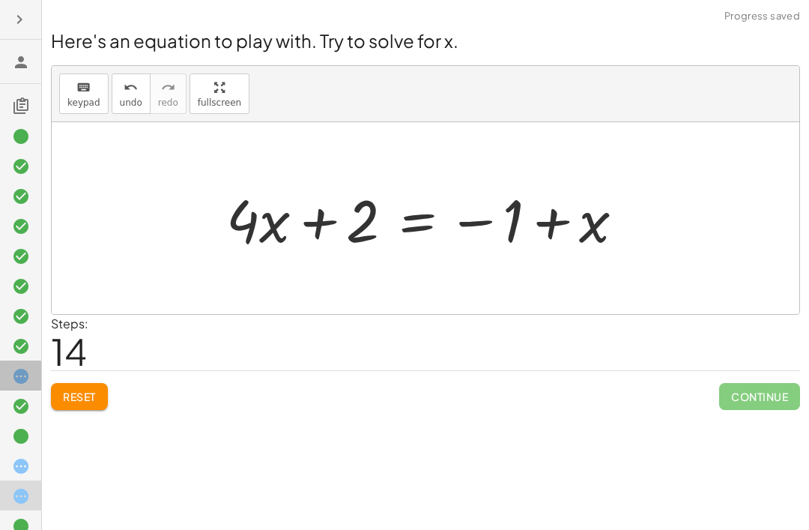
click at [24, 384] on icon at bounding box center [21, 376] width 18 height 18
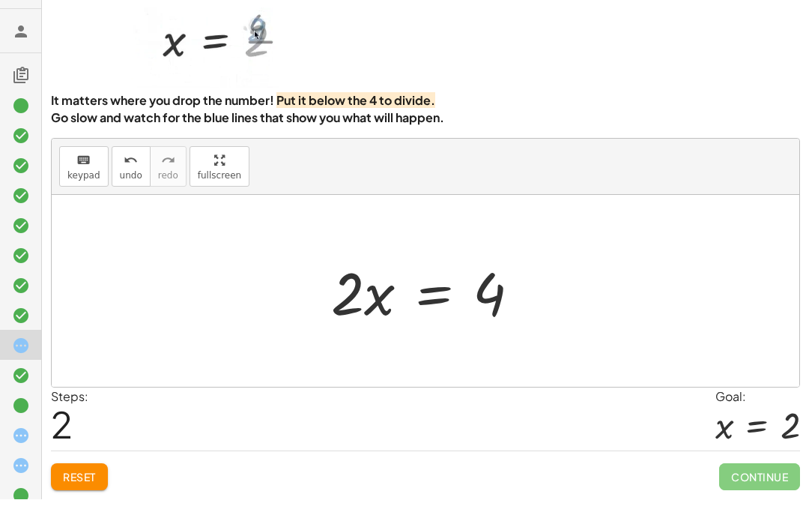
scroll to position [48, 0]
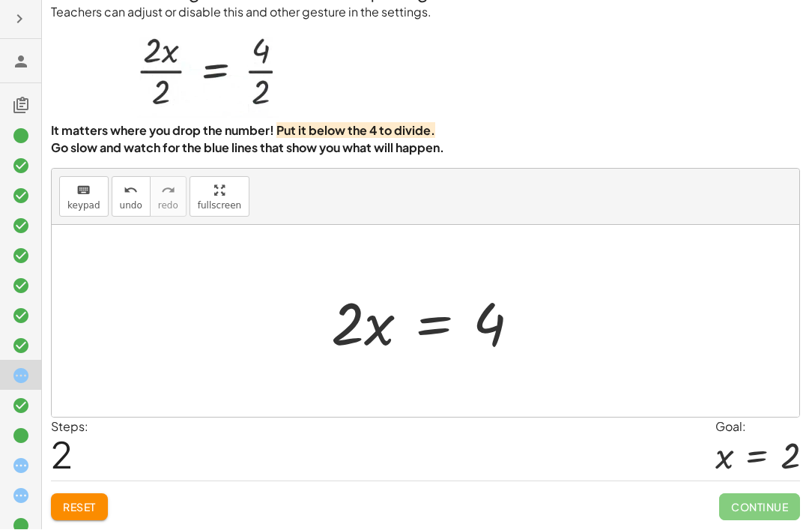
click at [12, 461] on icon at bounding box center [21, 466] width 18 height 18
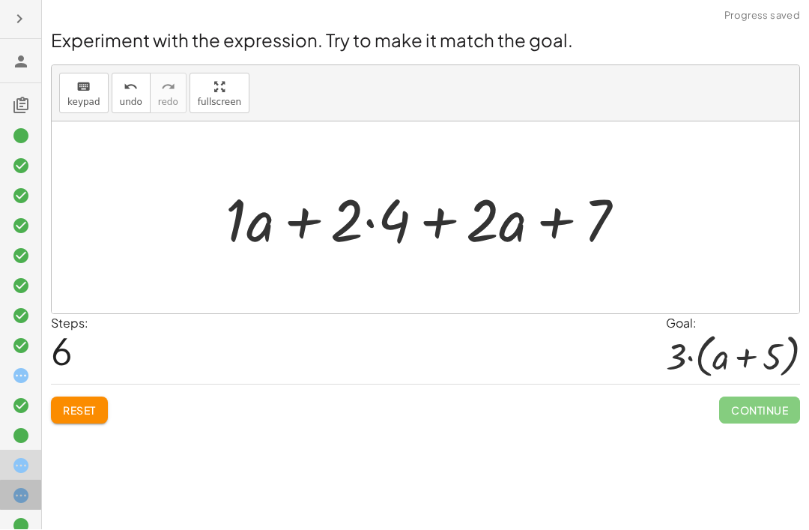
click at [23, 471] on icon at bounding box center [21, 496] width 18 height 18
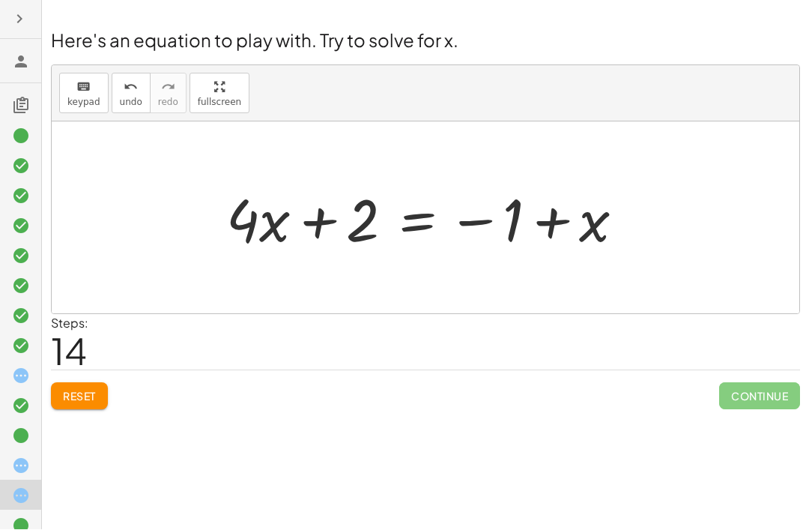
click at [73, 390] on span "Reset" at bounding box center [79, 396] width 33 height 13
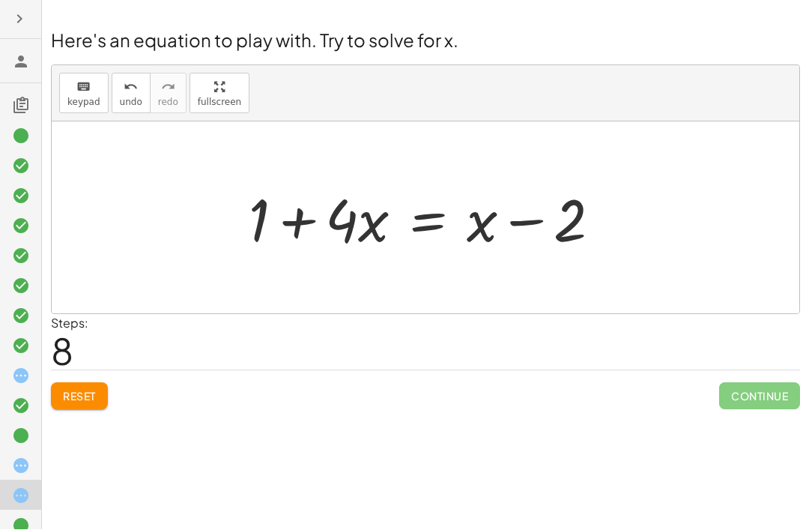
click at [29, 467] on icon at bounding box center [21, 466] width 18 height 18
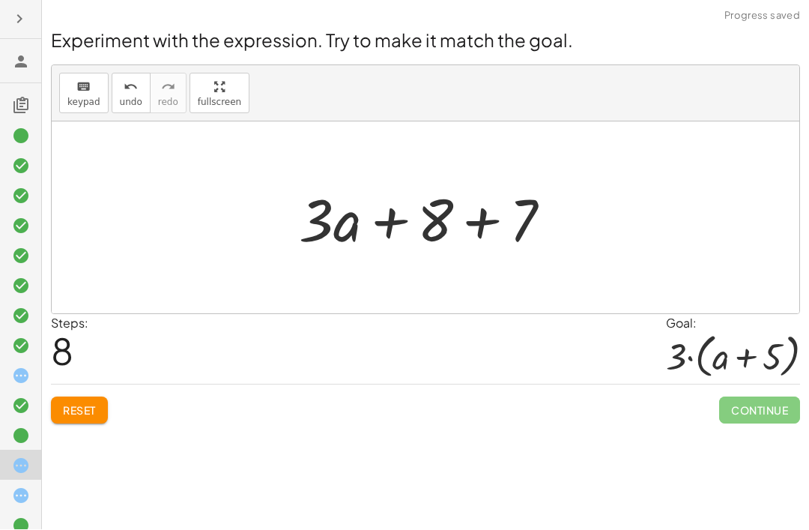
click at [91, 404] on span "Reset" at bounding box center [79, 410] width 33 height 13
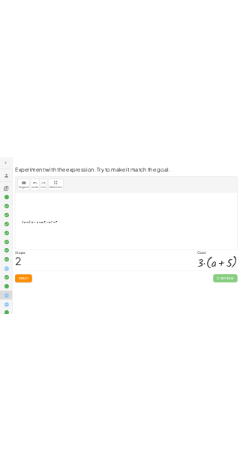
scroll to position [0, 0]
